Goal: Information Seeking & Learning: Learn about a topic

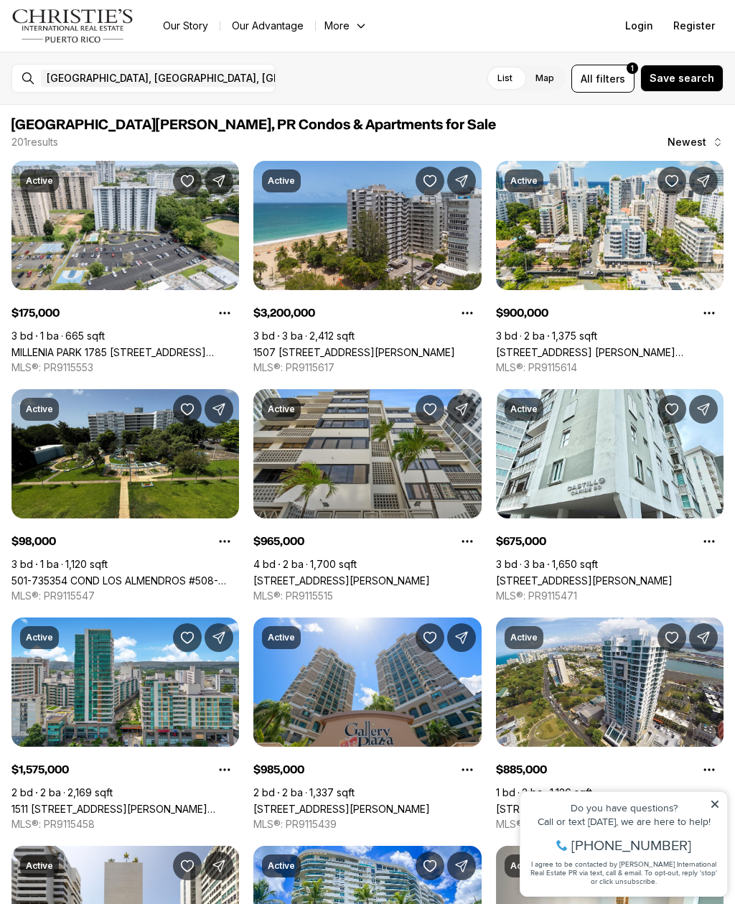
click at [161, 346] on link "MILLENIA PARK 1785 [STREET_ADDRESS][PERSON_NAME][PERSON_NAME][PERSON_NAME]" at bounding box center [125, 352] width 228 height 12
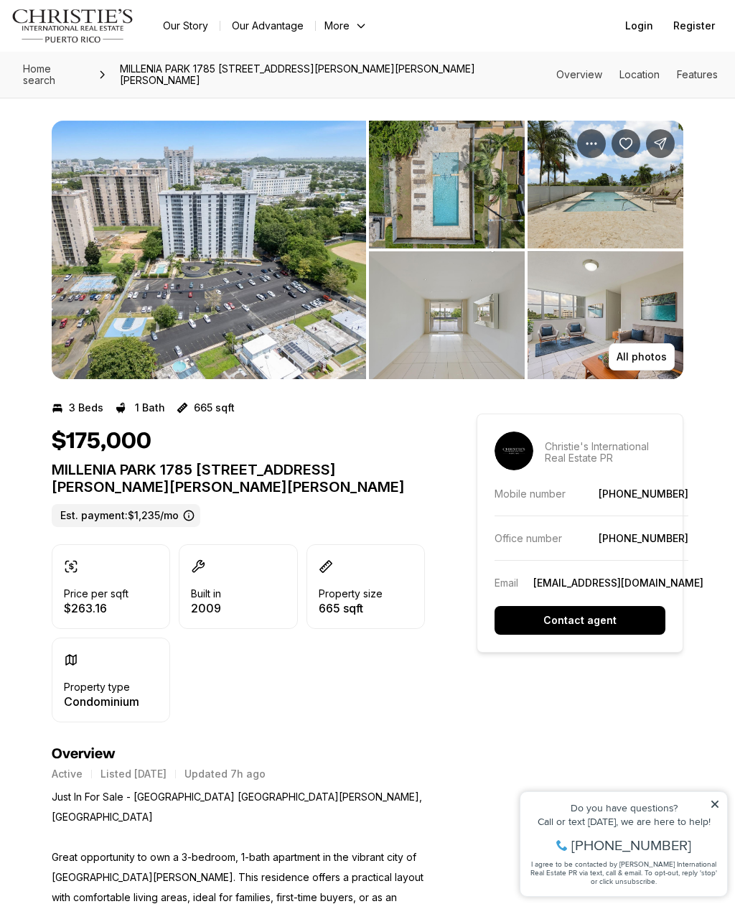
click at [477, 205] on img "View image gallery" at bounding box center [447, 185] width 156 height 128
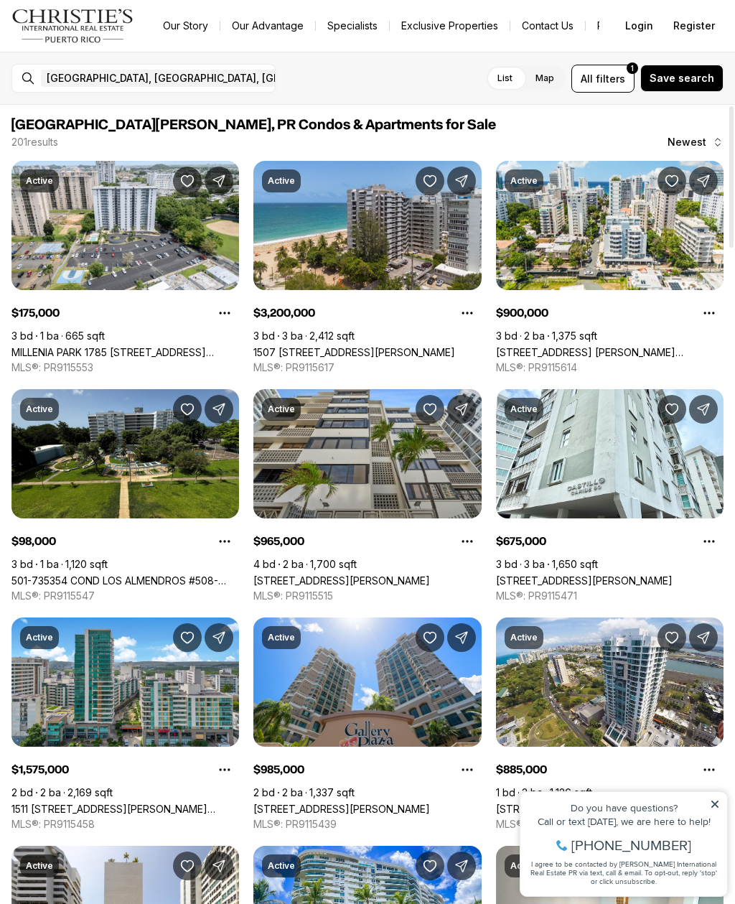
click at [216, 574] on link "501-735354 COND LOS ALMENDROS #508-735354, [GEOGRAPHIC_DATA][PERSON_NAME], 00924" at bounding box center [125, 580] width 228 height 12
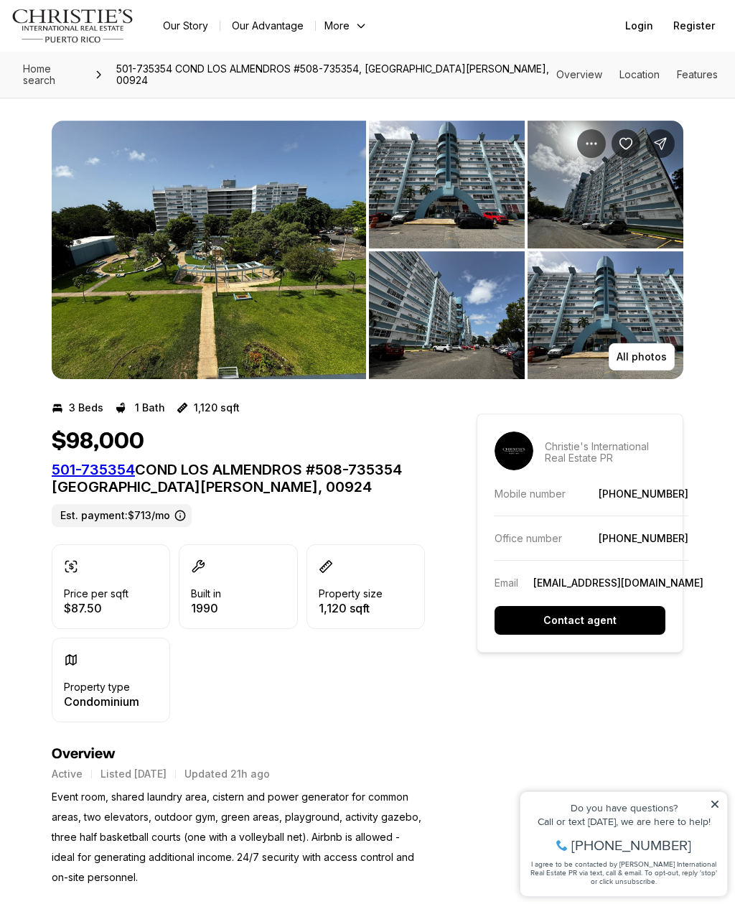
click at [316, 343] on img "View image gallery" at bounding box center [209, 250] width 314 height 258
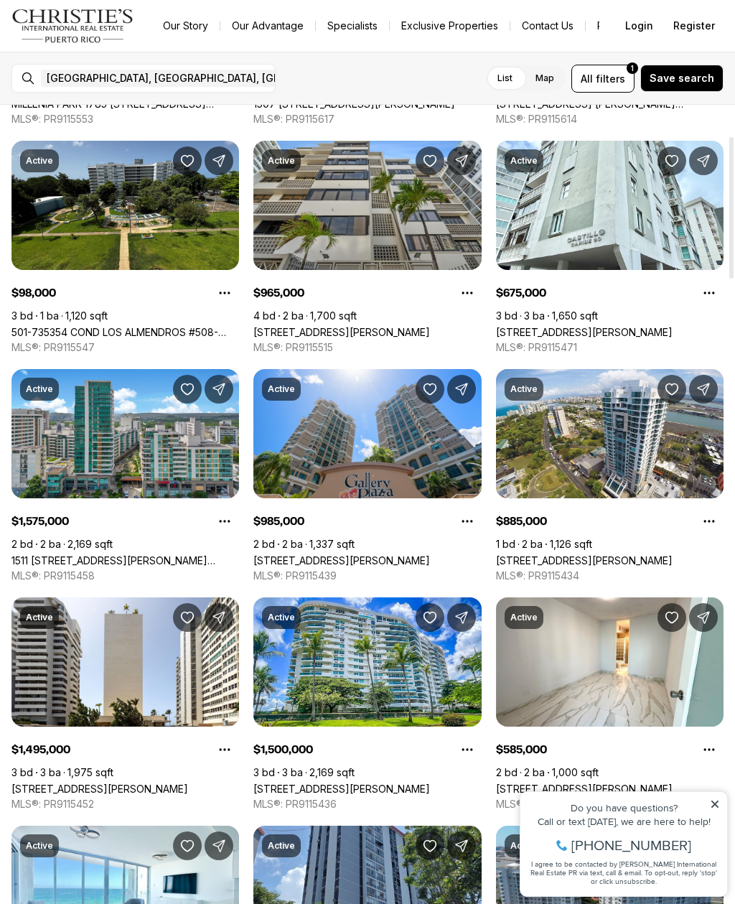
scroll to position [258, 0]
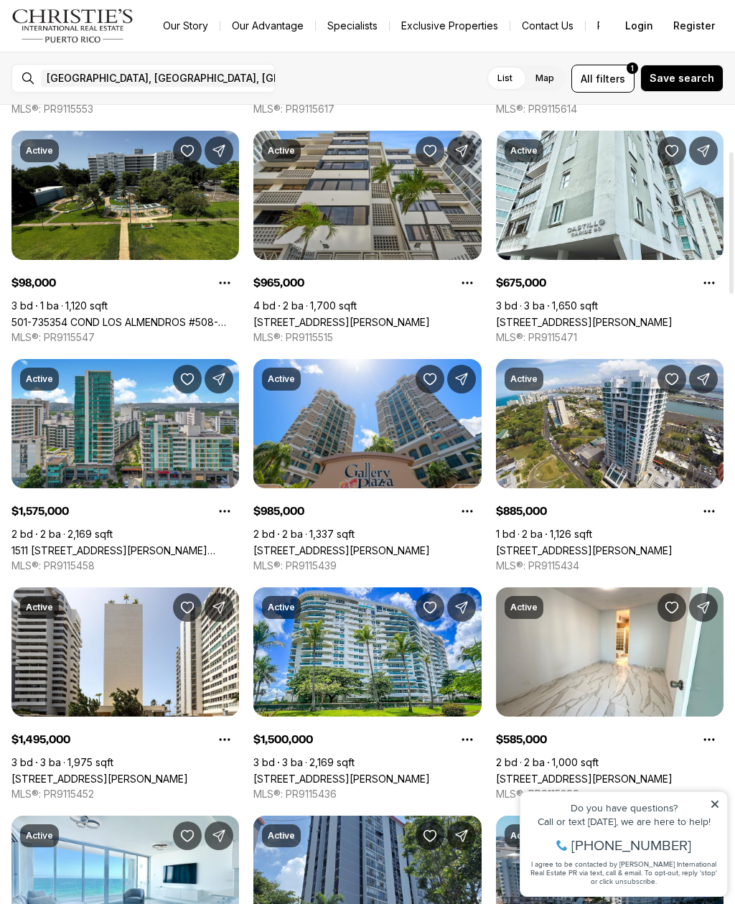
click at [716, 804] on icon at bounding box center [714, 803] width 7 height 7
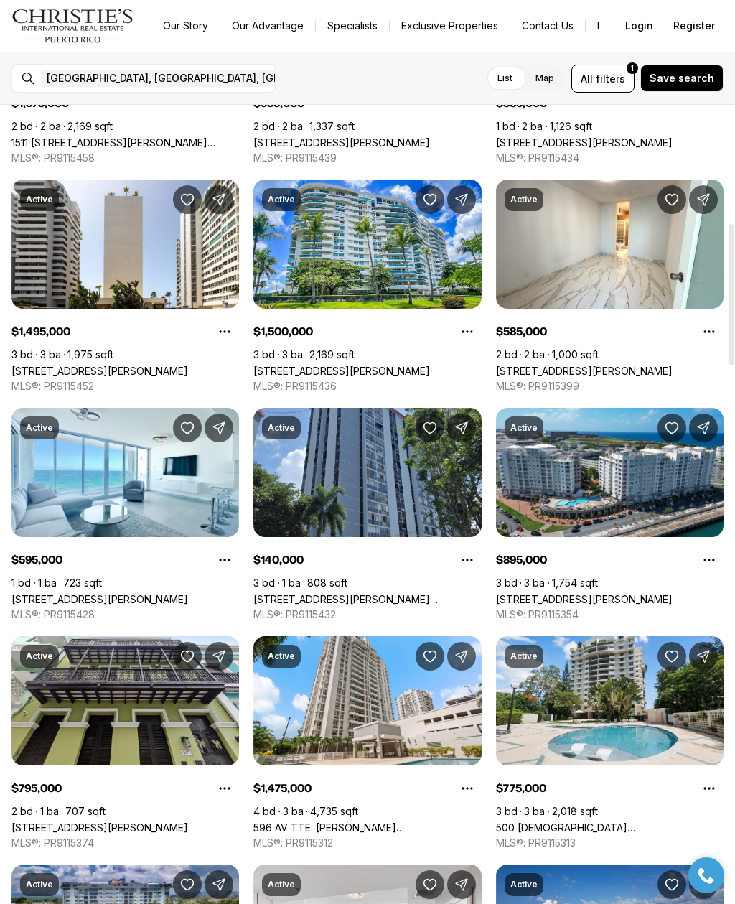
scroll to position [664, 0]
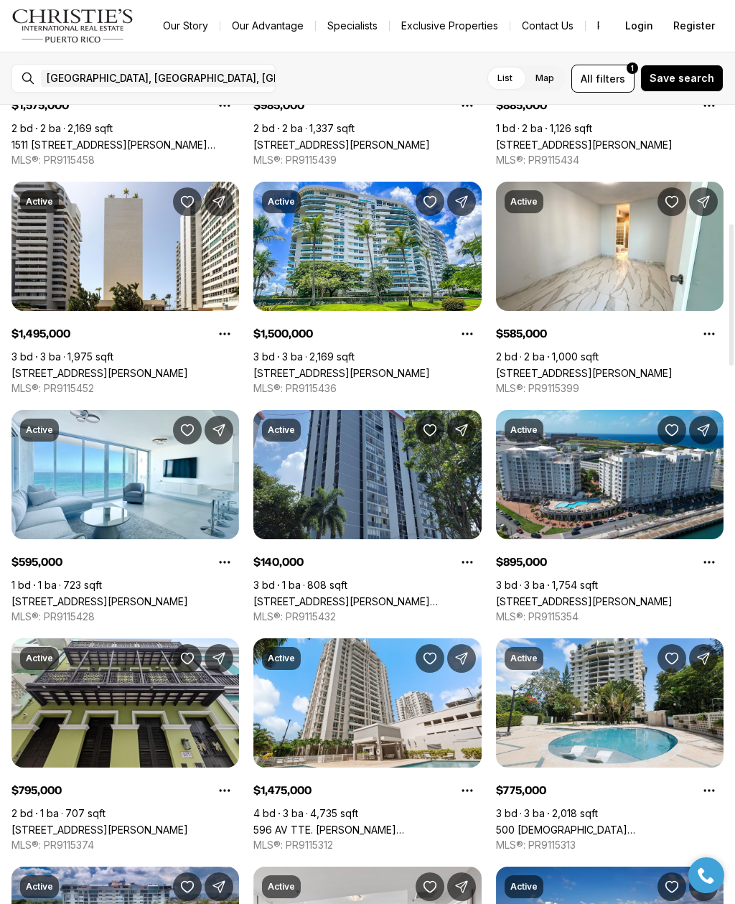
click at [442, 595] on link "[STREET_ADDRESS][PERSON_NAME][PERSON_NAME]" at bounding box center [367, 601] width 228 height 12
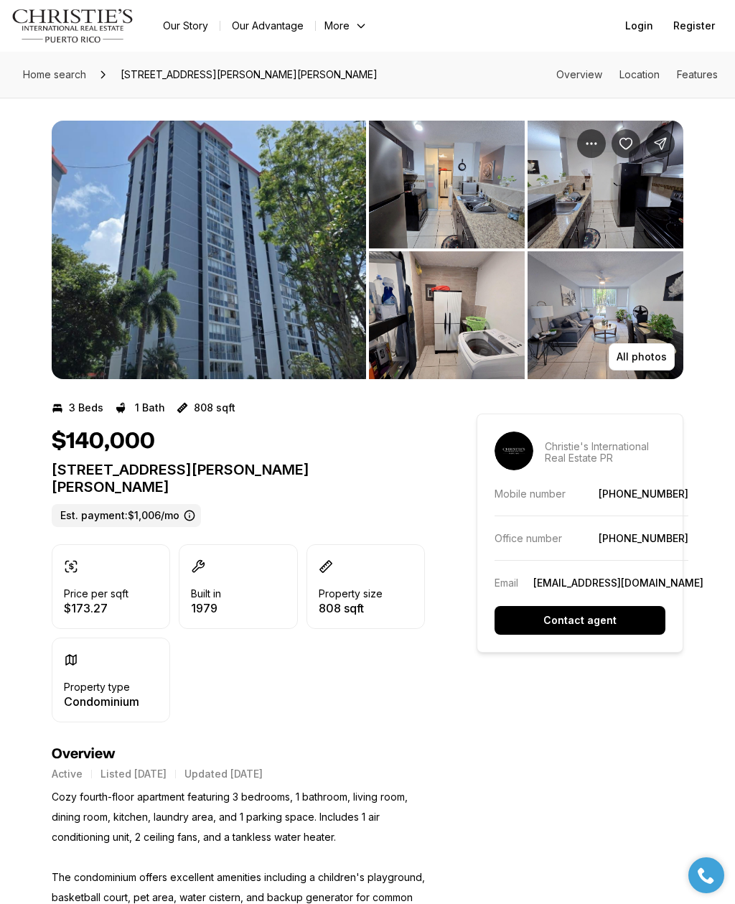
click at [331, 340] on img "View image gallery" at bounding box center [209, 250] width 314 height 258
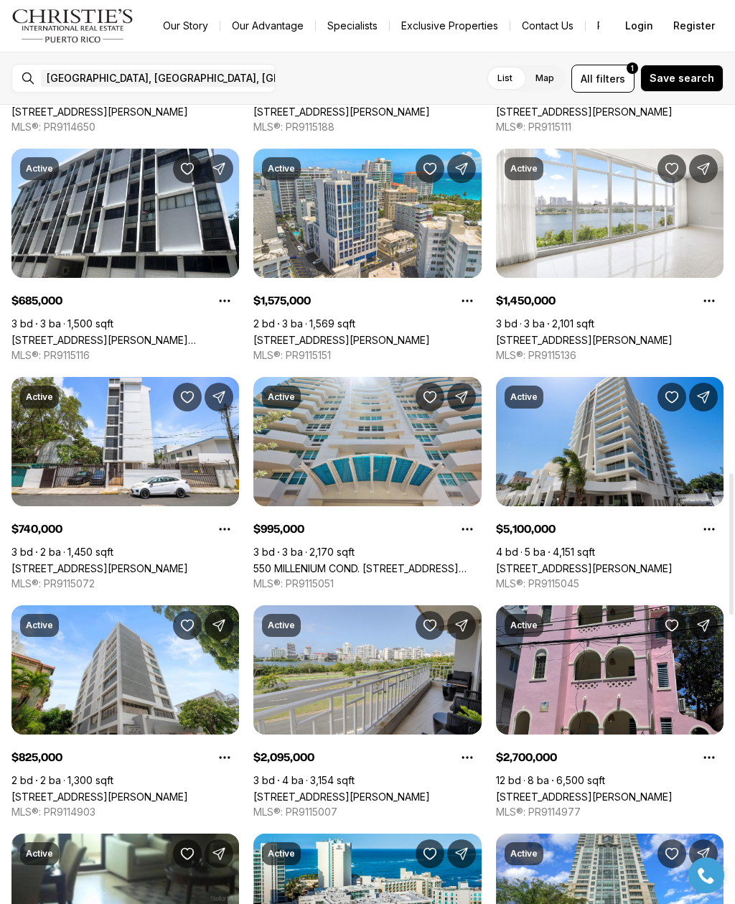
scroll to position [2064, 0]
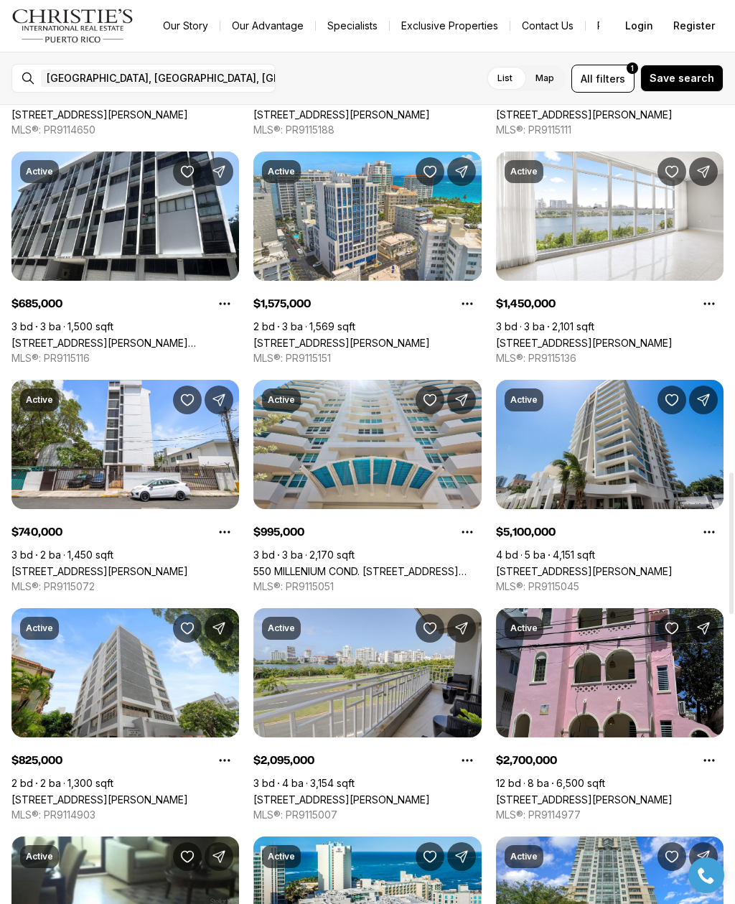
click at [658, 565] on link "540 DE LA CONSTITUCION AVE #1202, SAN JUAN PR, 00901" at bounding box center [584, 571] width 177 height 12
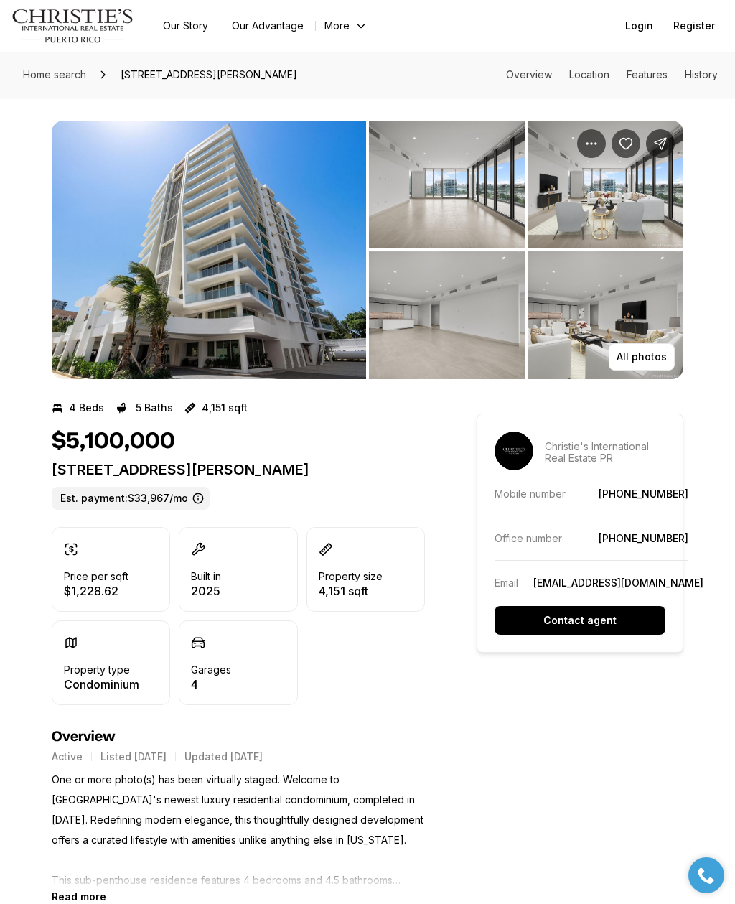
click at [266, 328] on img "View image gallery" at bounding box center [209, 250] width 314 height 258
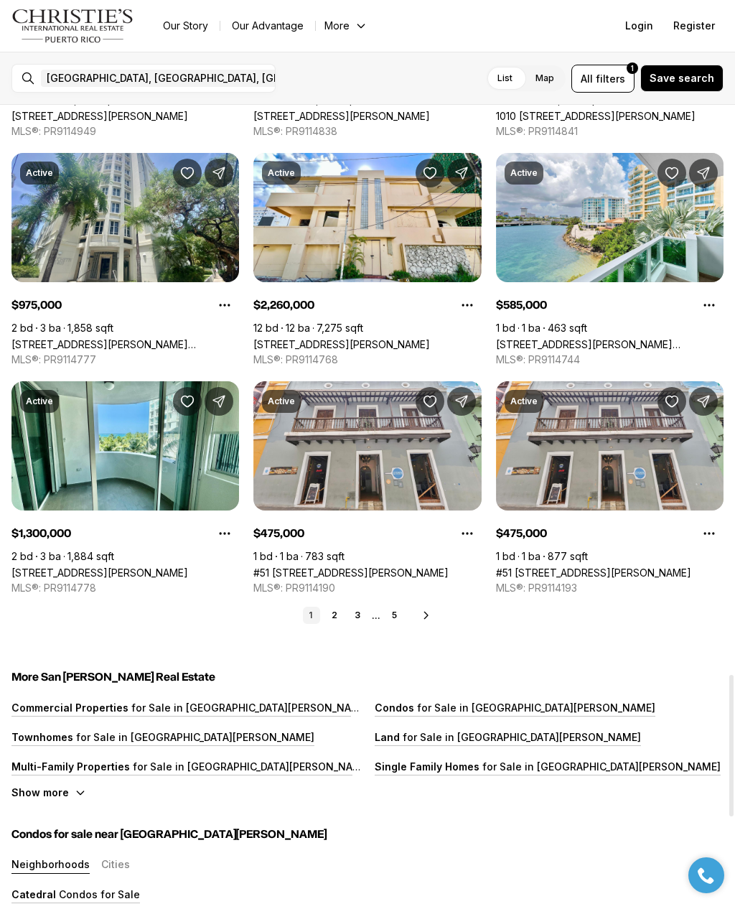
scroll to position [3205, 0]
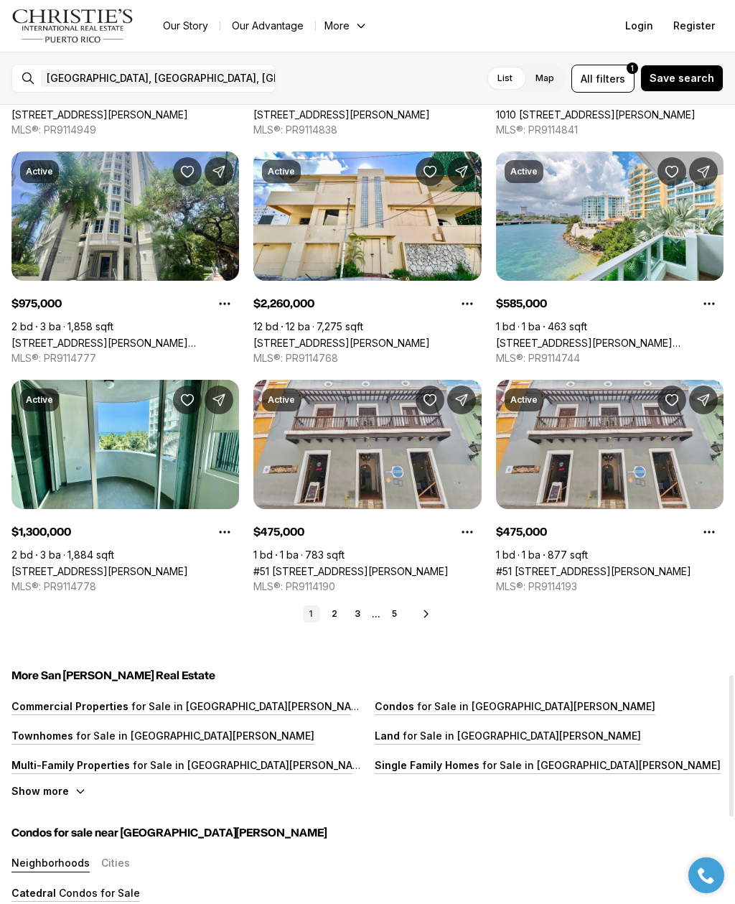
click at [335, 611] on link "2" at bounding box center [334, 613] width 17 height 17
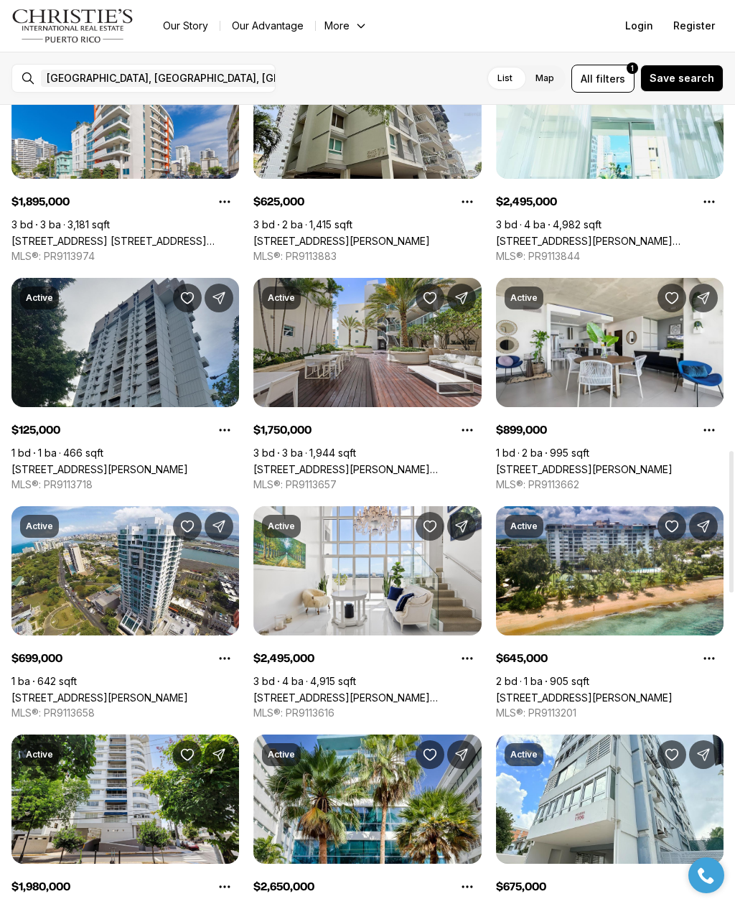
scroll to position [1937, 0]
click at [83, 463] on link "21 VILLA MAGNA COND. #1505, SAN JUAN PR, 00921" at bounding box center [99, 469] width 177 height 12
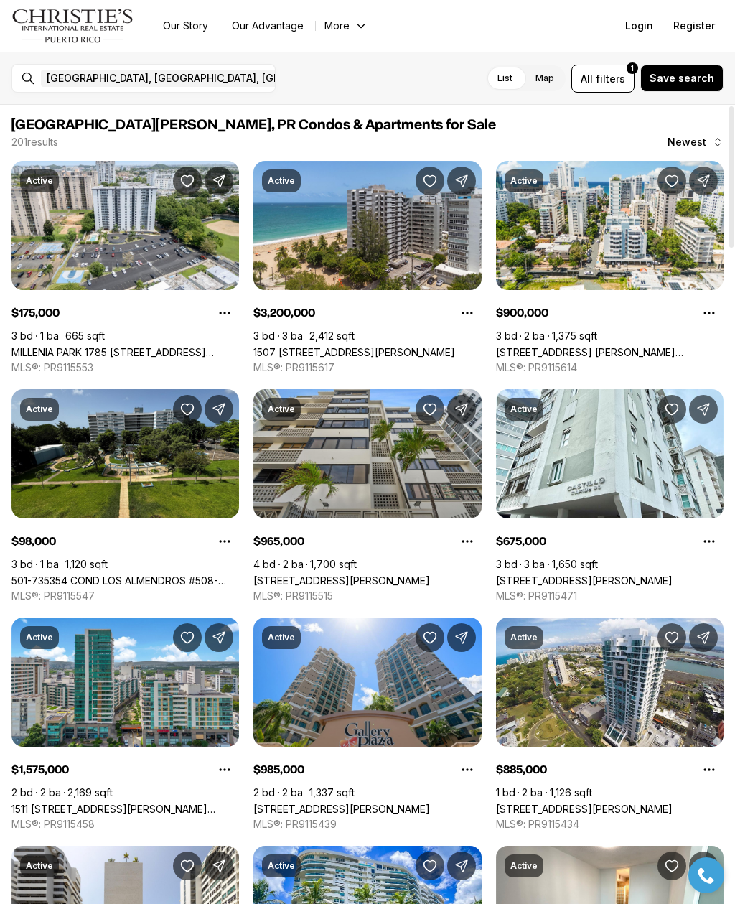
click at [167, 574] on link "501-735354 COND LOS ALMENDROS #508-735354, [GEOGRAPHIC_DATA][PERSON_NAME], 00924" at bounding box center [125, 580] width 228 height 12
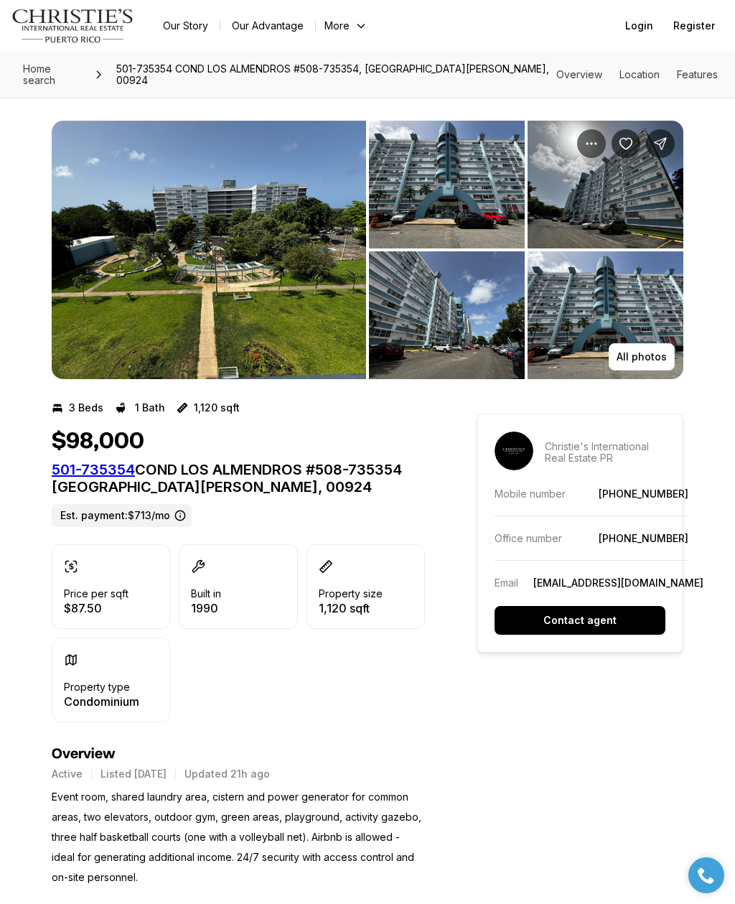
click at [291, 318] on img "View image gallery" at bounding box center [209, 250] width 314 height 258
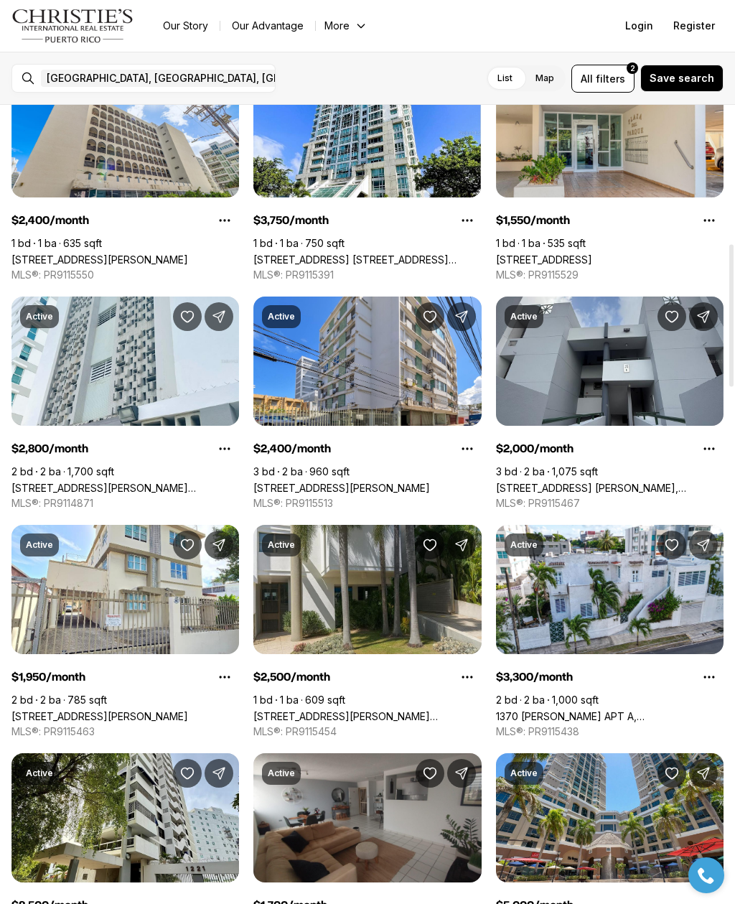
scroll to position [775, 0]
